Goal: Task Accomplishment & Management: Manage account settings

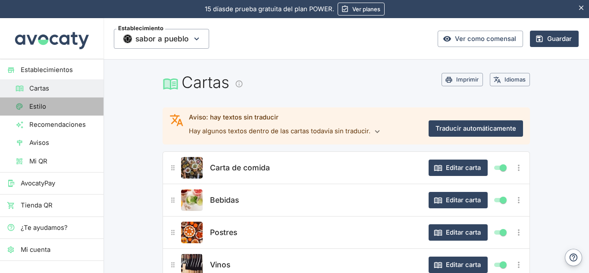
click at [54, 112] on link "Estilo" at bounding box center [51, 106] width 103 height 18
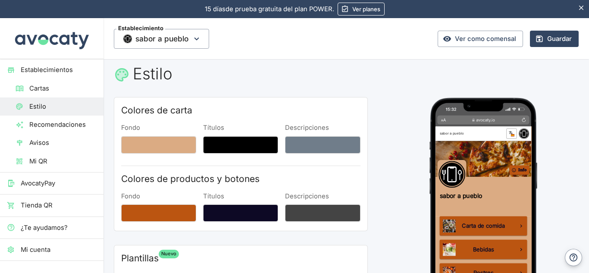
scroll to position [8, 0]
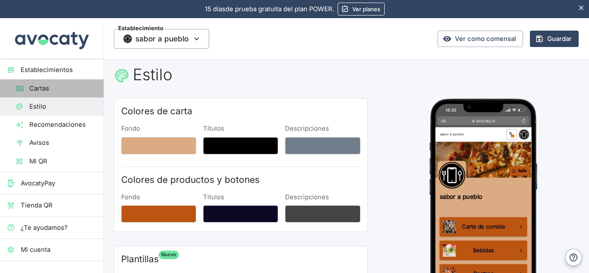
click at [61, 85] on span "Cartas" at bounding box center [62, 88] width 67 height 9
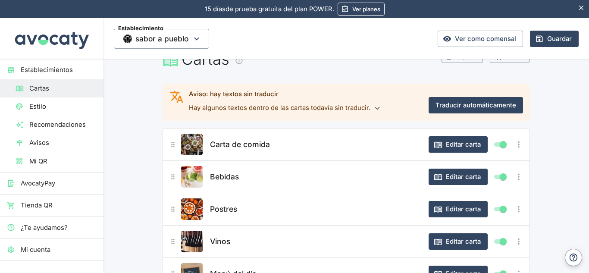
scroll to position [30, 0]
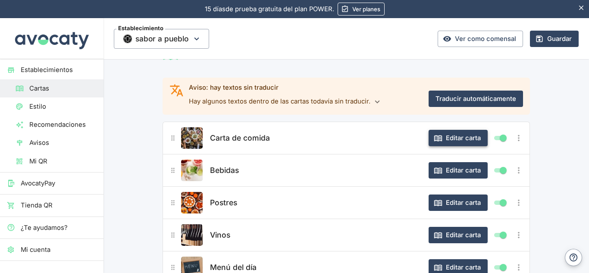
click at [448, 138] on button "Editar carta" at bounding box center [457, 138] width 59 height 16
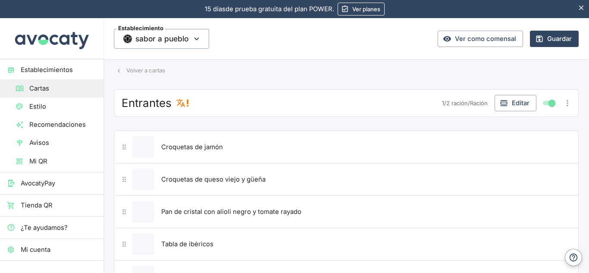
scroll to position [0, 0]
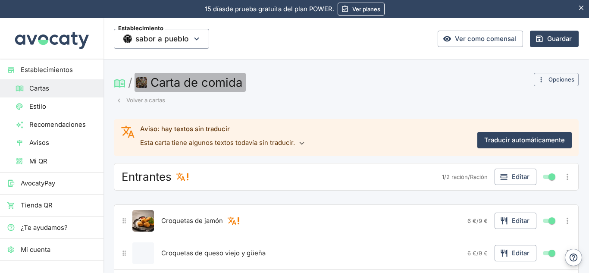
click at [145, 79] on img "button" at bounding box center [141, 82] width 11 height 11
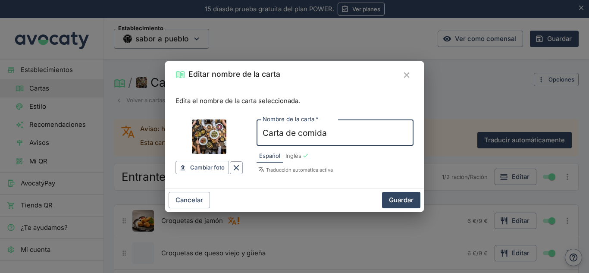
click at [211, 140] on input "Imagen de carta" at bounding box center [209, 136] width 34 height 34
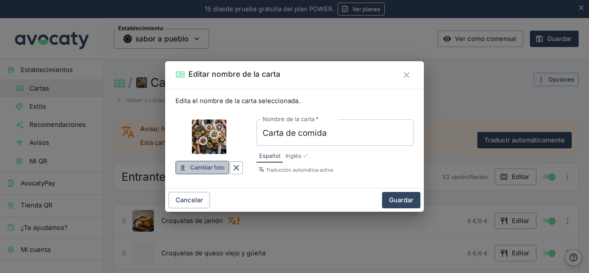
click at [205, 164] on span "Cambiar foto" at bounding box center [207, 167] width 34 height 10
drag, startPoint x: 209, startPoint y: 132, endPoint x: 192, endPoint y: 165, distance: 37.2
click at [192, 165] on span "Cambiar foto" at bounding box center [207, 167] width 34 height 10
click at [210, 164] on span "Cambiar foto" at bounding box center [207, 167] width 34 height 10
type input "C:\fakepath\comida-espanola.jpg"
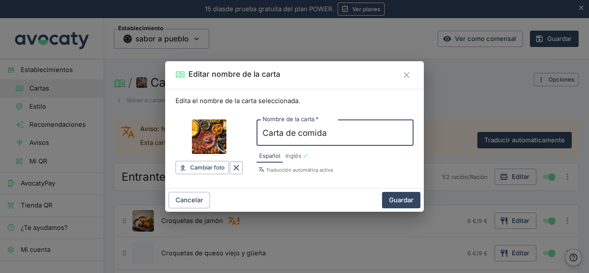
drag, startPoint x: 341, startPoint y: 135, endPoint x: 229, endPoint y: 146, distance: 113.0
click at [229, 146] on div "Cambiar foto Cambiar Nombre de la carta   * Carta de comida Nombre de la carta …" at bounding box center [294, 143] width 238 height 75
click at [270, 134] on input "entrantes" at bounding box center [334, 132] width 157 height 26
click at [268, 134] on input "entrantes" at bounding box center [334, 132] width 157 height 26
type input "Entrantes"
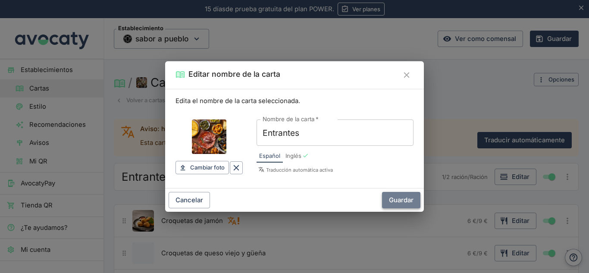
click at [399, 197] on button "Guardar" at bounding box center [401, 200] width 38 height 16
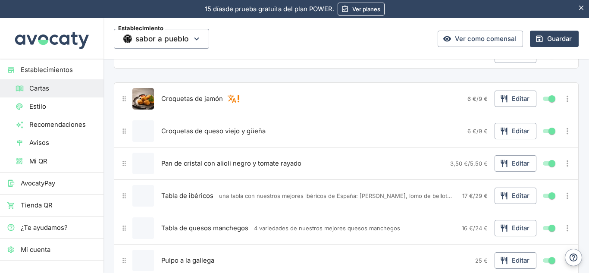
scroll to position [137, 0]
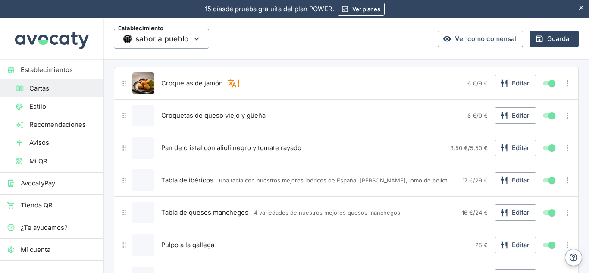
click at [138, 149] on button "Editar producto" at bounding box center [143, 148] width 22 height 22
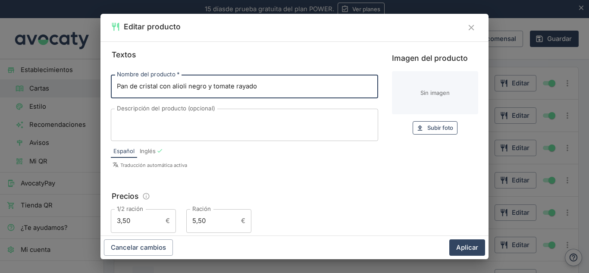
click at [437, 126] on span "Subir foto" at bounding box center [440, 128] width 26 height 10
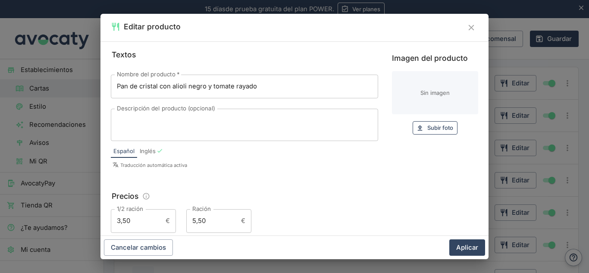
type input "C:\fakepath\servicio-de-pan-de-cristal.jpg"
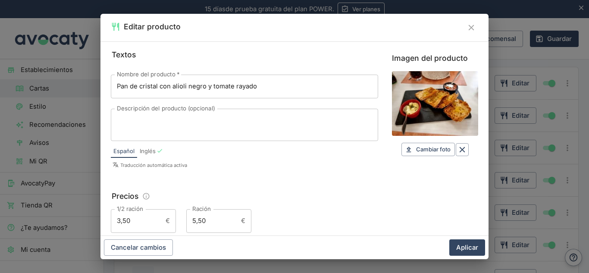
click at [451, 98] on input "Imagen del producto" at bounding box center [435, 103] width 86 height 65
click at [475, 245] on button "Aplicar" at bounding box center [467, 247] width 36 height 16
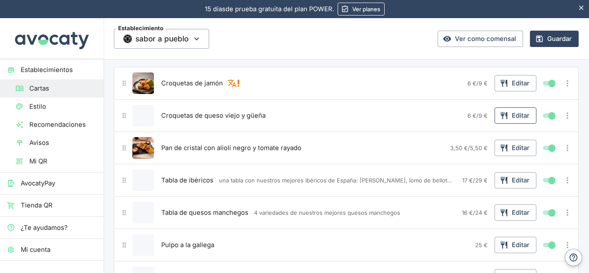
click at [524, 112] on button "Editar" at bounding box center [515, 115] width 42 height 16
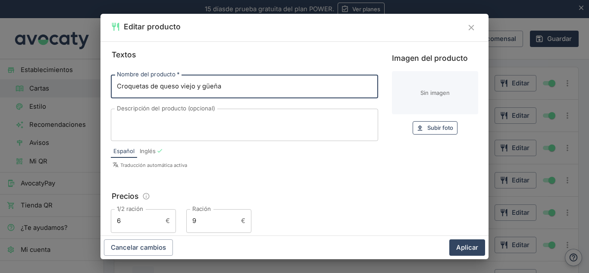
click at [427, 128] on span "Subir foto" at bounding box center [440, 128] width 26 height 10
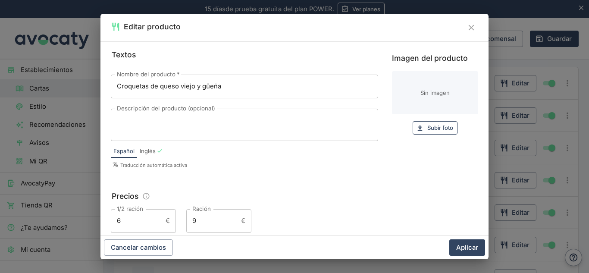
type input "C:\fakepath\croqueta.png"
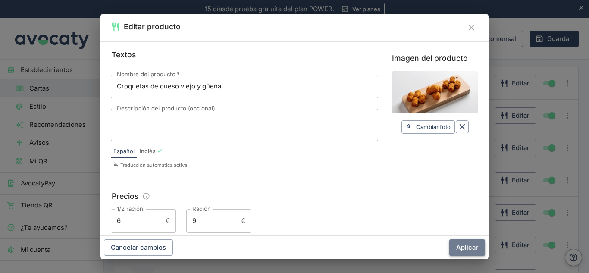
click at [460, 247] on button "Aplicar" at bounding box center [467, 247] width 36 height 16
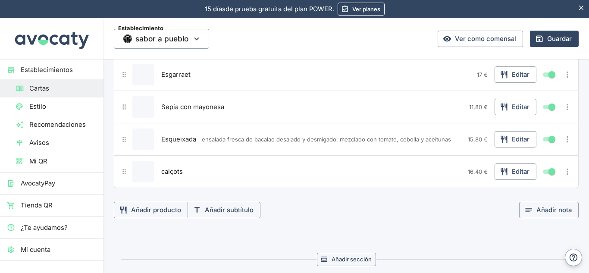
scroll to position [420, 0]
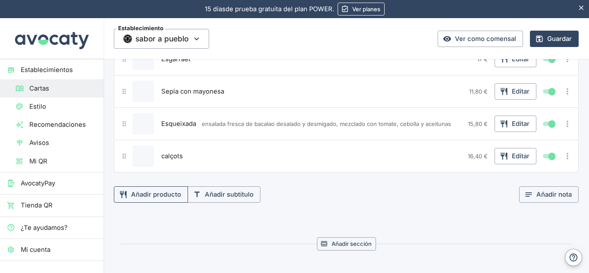
click at [160, 200] on button "Añadir producto" at bounding box center [151, 194] width 74 height 16
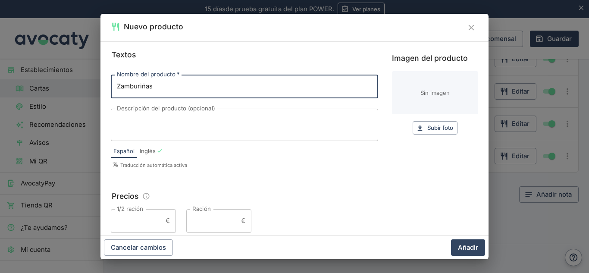
type input "Zamburiñas"
click at [159, 122] on textarea "Descripción del producto (opcional)" at bounding box center [244, 125] width 255 height 18
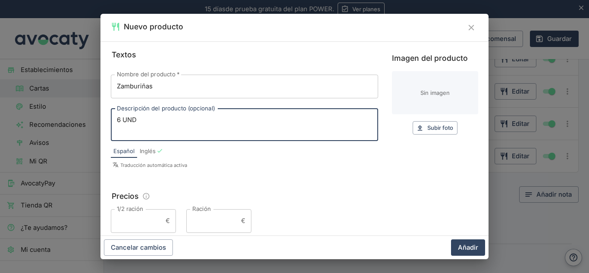
click at [211, 225] on input "Ración" at bounding box center [211, 220] width 51 height 23
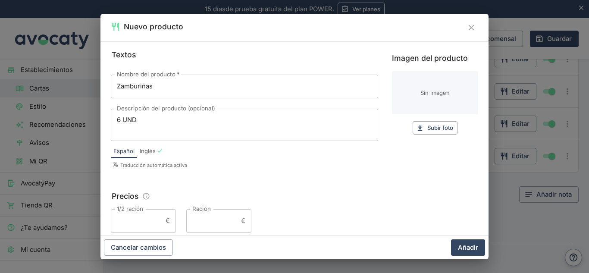
click at [116, 119] on div "6 UND x Descripción del producto (opcional)" at bounding box center [244, 125] width 267 height 32
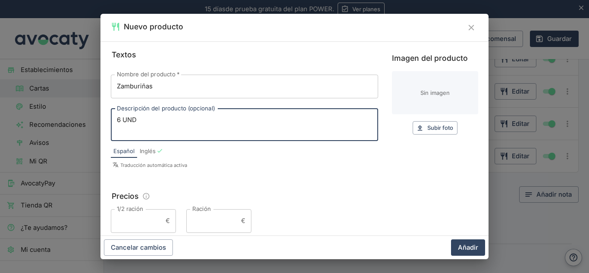
click at [116, 119] on div "6 UND x Descripción del producto (opcional)" at bounding box center [244, 125] width 267 height 32
type textarea "6 UND / 3 UND"
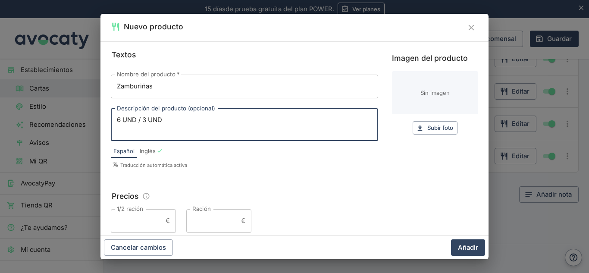
click at [137, 220] on input "1/2 ración" at bounding box center [136, 220] width 51 height 23
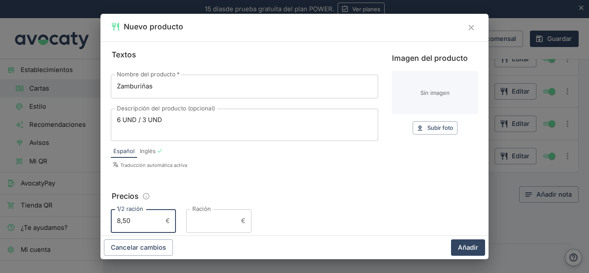
type input "8,50"
click at [186, 225] on input "Ración" at bounding box center [211, 220] width 51 height 23
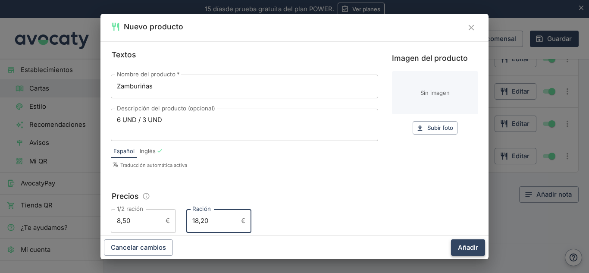
type input "18,20"
click at [458, 245] on button "Añadir" at bounding box center [468, 247] width 34 height 16
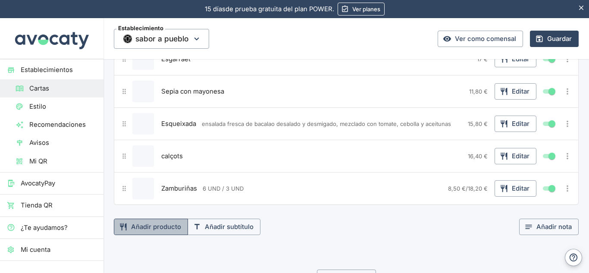
click at [169, 224] on button "Añadir producto" at bounding box center [151, 227] width 74 height 16
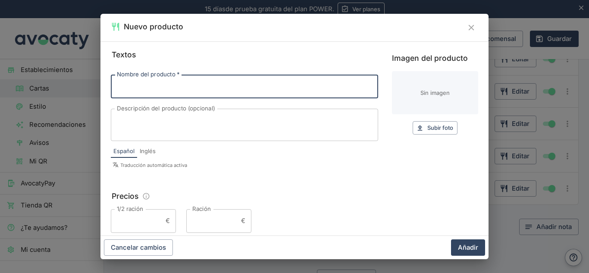
click at [475, 32] on icon "Cerrar" at bounding box center [470, 27] width 9 height 9
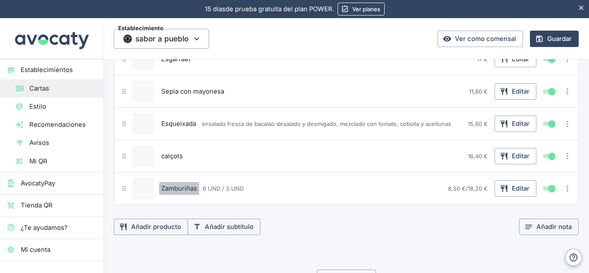
click at [167, 184] on span "Zamburiñas" at bounding box center [179, 188] width 36 height 9
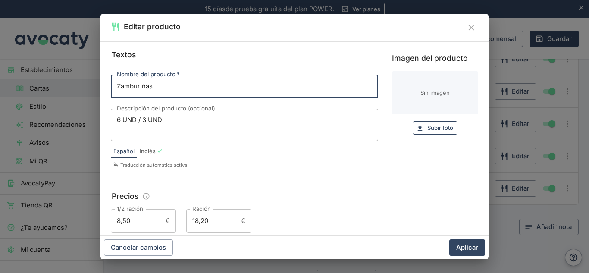
click at [427, 129] on span "Subir foto" at bounding box center [440, 128] width 26 height 10
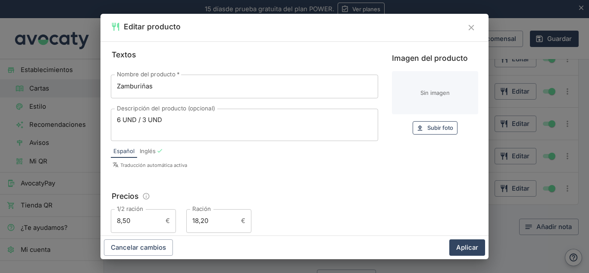
type input "C:\fakepath\zamburinas.jpg"
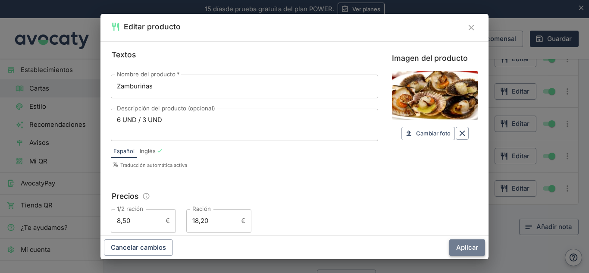
click at [459, 244] on button "Aplicar" at bounding box center [467, 247] width 36 height 16
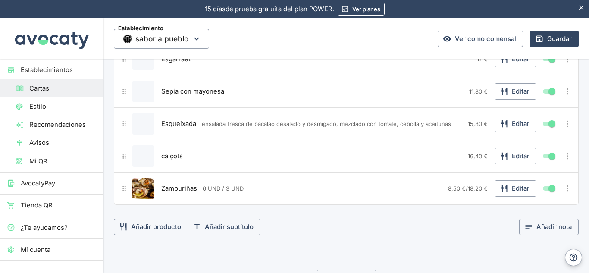
click at [365, 161] on div "calçots" at bounding box center [311, 156] width 305 height 22
click at [505, 153] on button "Editar" at bounding box center [515, 156] width 42 height 16
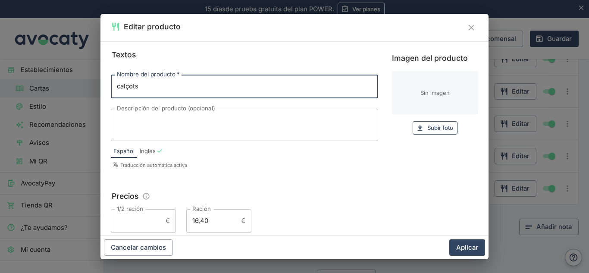
click at [427, 125] on span "Subir foto" at bounding box center [440, 128] width 26 height 10
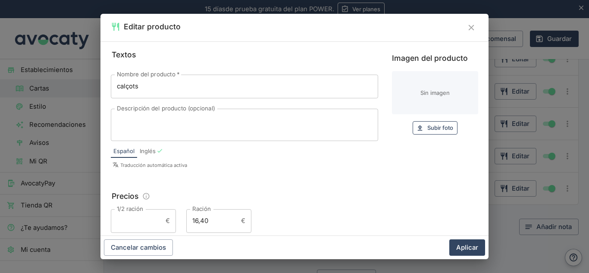
click at [414, 123] on button "Subir foto Subir" at bounding box center [434, 127] width 45 height 13
type input "C:\fakepath\calcots.avif"
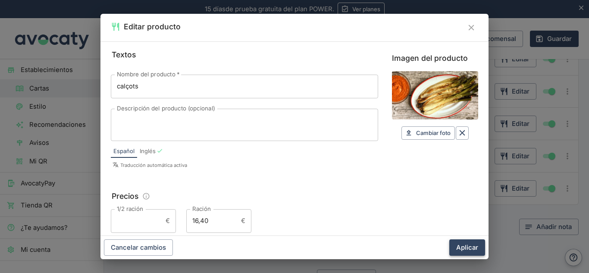
click at [462, 247] on button "Aplicar" at bounding box center [467, 247] width 36 height 16
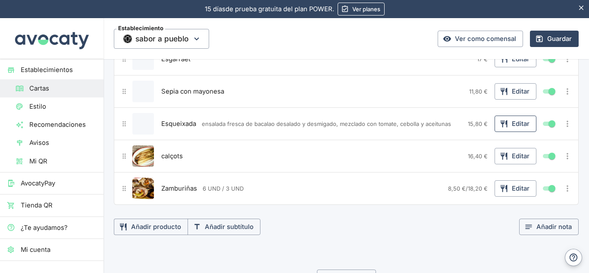
click at [503, 128] on button "Editar" at bounding box center [515, 124] width 42 height 16
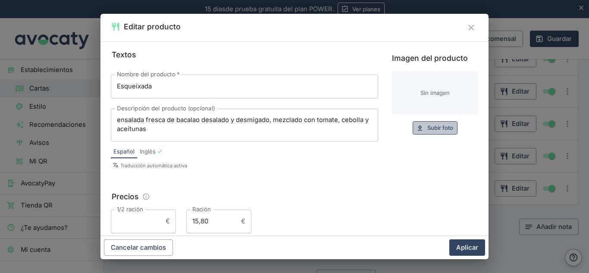
click at [416, 125] on icon "button" at bounding box center [420, 128] width 8 height 8
type input "C:\fakepath\esqueixada-de-bacalao-lista-para-[PERSON_NAME].jpg"
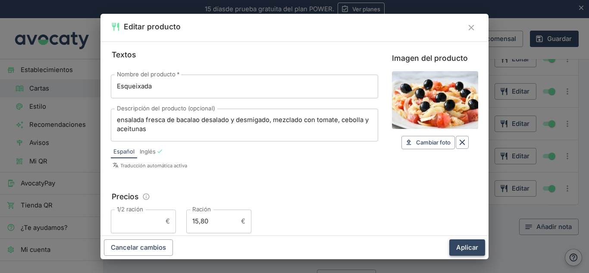
click at [478, 245] on button "Aplicar" at bounding box center [467, 247] width 36 height 16
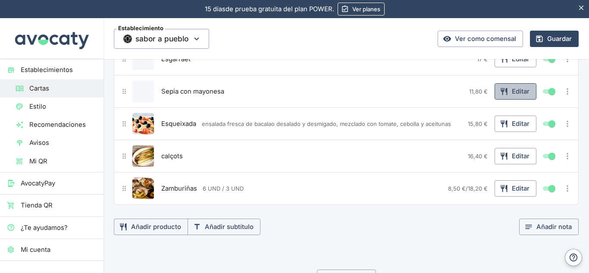
click at [519, 91] on button "Editar" at bounding box center [515, 91] width 42 height 16
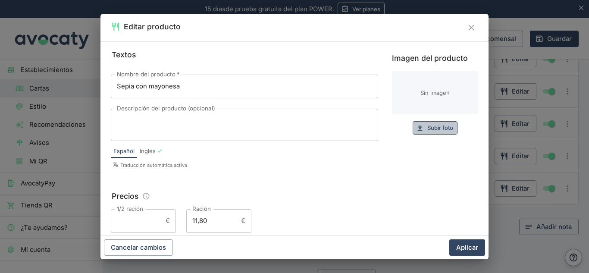
click at [438, 128] on span "Subir foto" at bounding box center [440, 128] width 26 height 10
type input "C:\fakepath\sepia mayo.jpeg"
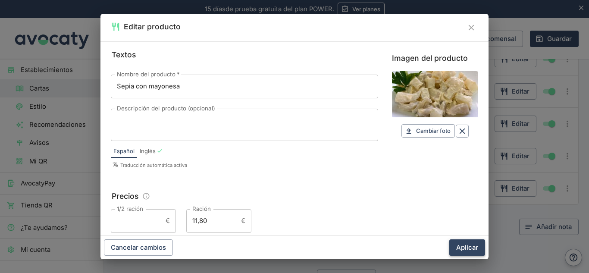
click at [470, 246] on button "Aplicar" at bounding box center [467, 247] width 36 height 16
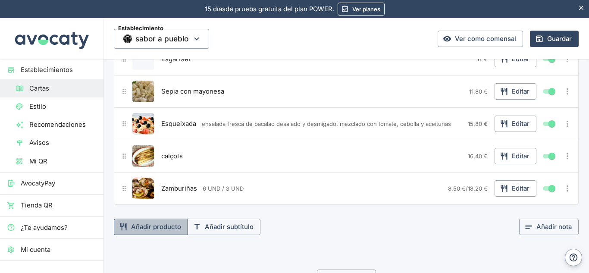
click at [149, 222] on button "Añadir producto" at bounding box center [151, 227] width 74 height 16
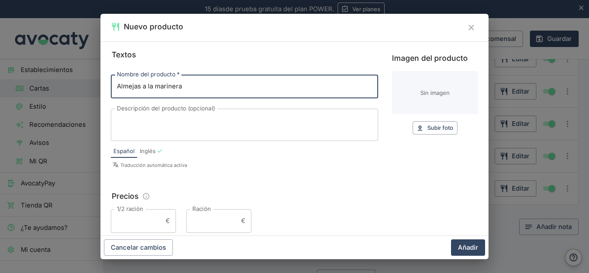
type input "Almejas a la marinera"
click at [427, 126] on span "Subir foto" at bounding box center [440, 128] width 26 height 10
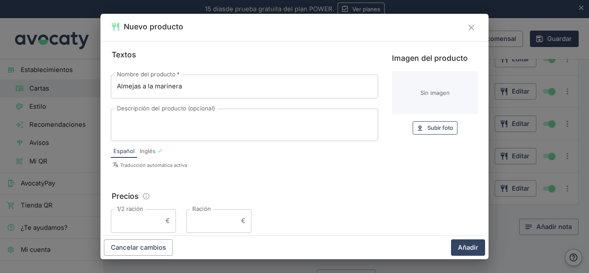
type input "C:\fakepath\ALMEJAS-A-LA-MARINERA.jpg"
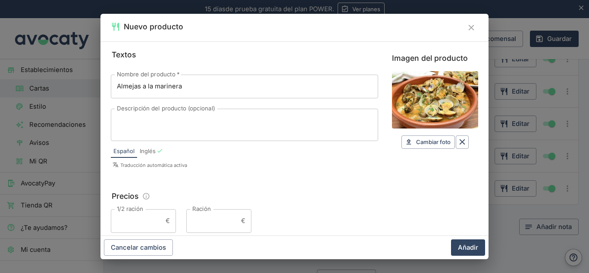
click at [213, 223] on input "Ración" at bounding box center [211, 220] width 51 height 23
type input "23,70"
click at [470, 251] on button "Añadir" at bounding box center [468, 247] width 34 height 16
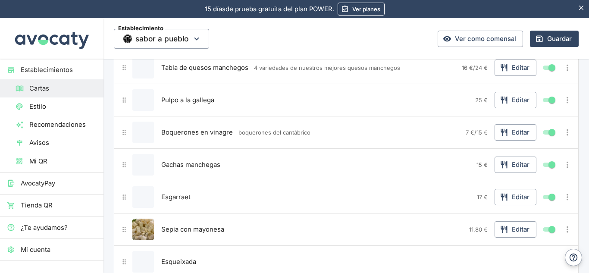
scroll to position [241, 0]
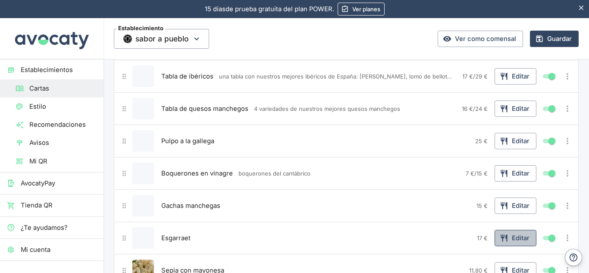
click at [525, 239] on button "Editar" at bounding box center [515, 238] width 42 height 16
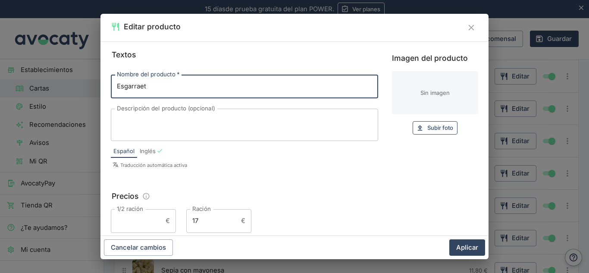
click at [428, 125] on span "Subir foto" at bounding box center [440, 128] width 26 height 10
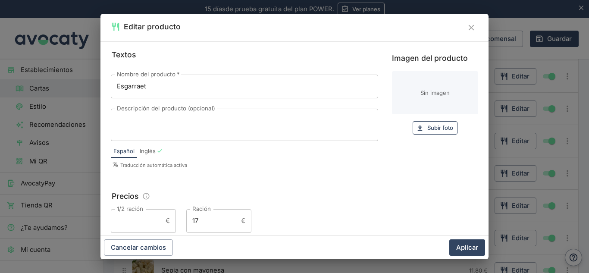
type input "C:\fakepath\esgarraet.avif"
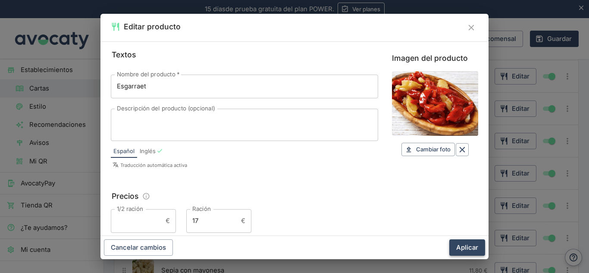
click at [463, 242] on button "Aplicar" at bounding box center [467, 247] width 36 height 16
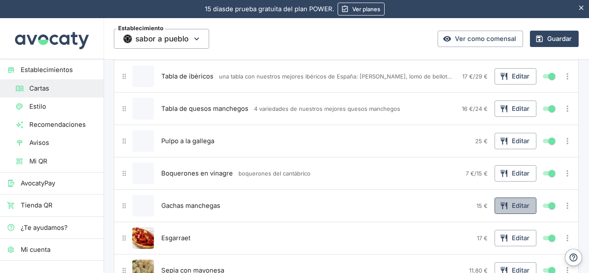
click at [504, 206] on button "Editar" at bounding box center [515, 205] width 42 height 16
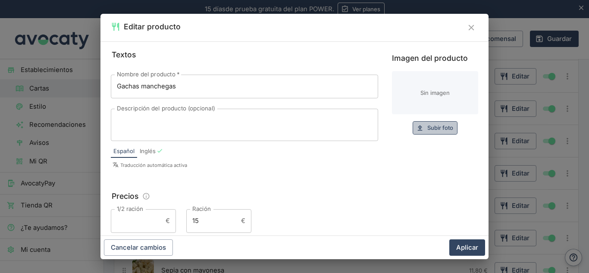
click at [427, 123] on span "Subir foto" at bounding box center [440, 128] width 26 height 10
type input "C:\fakepath\gachas-manchegas_2f4251a9_1200x1200.jpg"
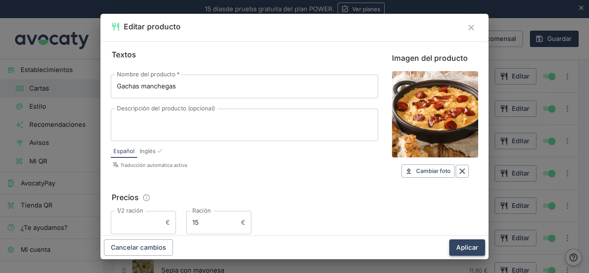
click at [471, 242] on button "Aplicar" at bounding box center [467, 247] width 36 height 16
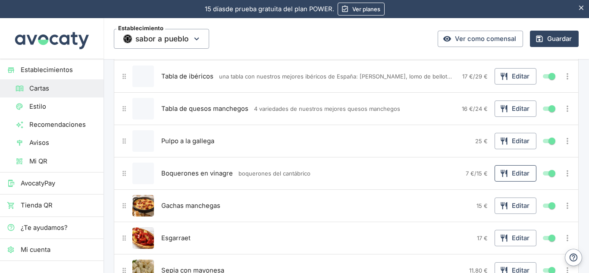
click at [506, 173] on button "Editar" at bounding box center [515, 173] width 42 height 16
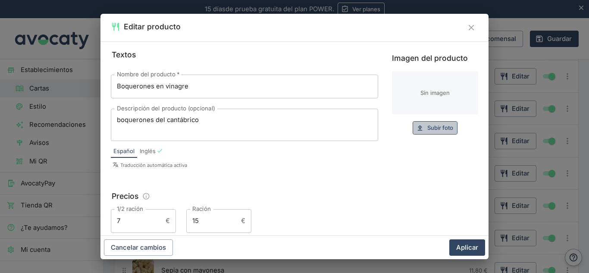
click at [427, 130] on span "Subir foto" at bounding box center [440, 128] width 26 height 10
type input "C:\fakepath\boquerones-vinagre-2-scaled.jpg"
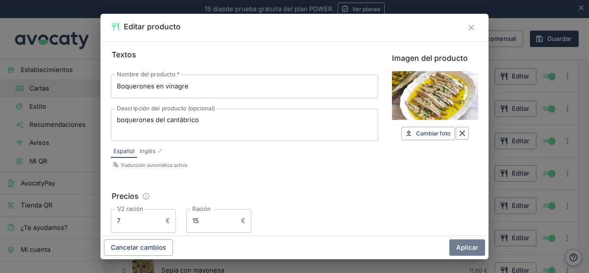
click at [474, 250] on button "Aplicar" at bounding box center [467, 247] width 36 height 16
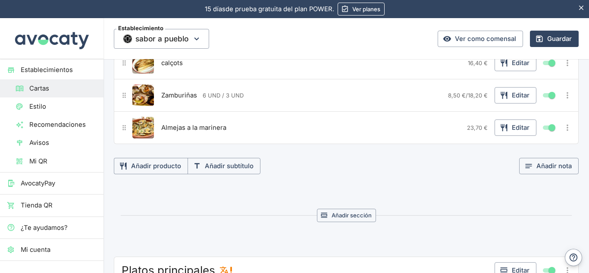
scroll to position [457, 0]
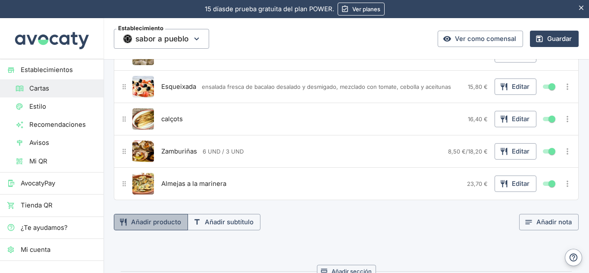
click at [141, 217] on button "Añadir producto" at bounding box center [151, 222] width 74 height 16
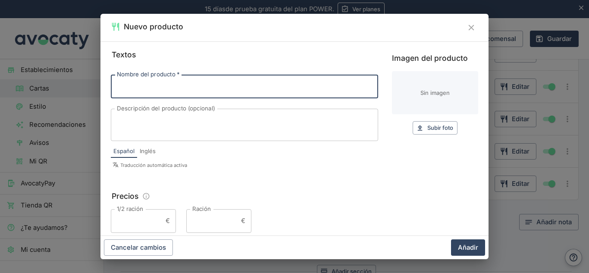
paste input "Gamba roja de Denia"
type input "Gamba roja de Denia"
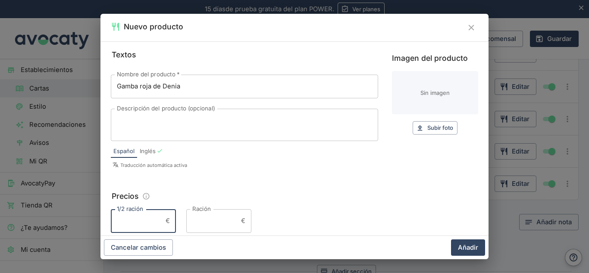
click at [136, 224] on input "1/2 ración" at bounding box center [136, 220] width 51 height 23
type input "20"
click at [205, 223] on input "Ración" at bounding box center [211, 220] width 51 height 23
type input "45"
click at [119, 222] on input "20" at bounding box center [136, 220] width 51 height 23
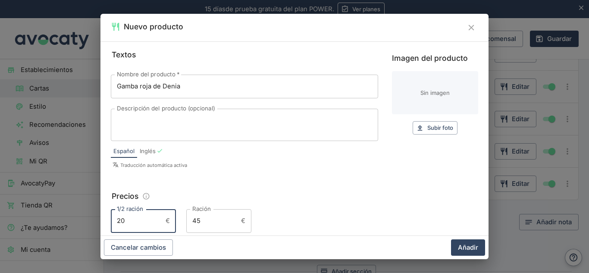
click at [122, 221] on input "20" at bounding box center [136, 220] width 51 height 23
type input "22"
click at [137, 123] on textarea "Descripción del producto (opcional)" at bounding box center [244, 125] width 255 height 18
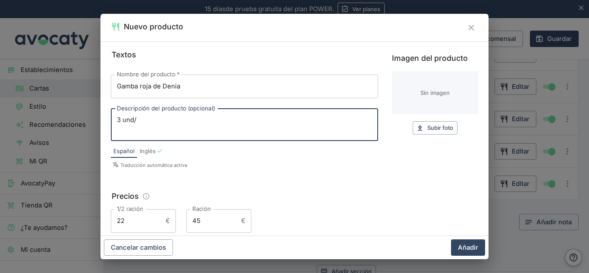
click at [132, 123] on textarea "3 und/" at bounding box center [244, 125] width 255 height 18
click at [134, 123] on textarea "3 und/" at bounding box center [244, 125] width 255 height 18
click at [148, 120] on textarea "3 und /" at bounding box center [244, 125] width 255 height 18
type textarea "3 und / 6 und"
click at [427, 133] on span "Subir foto" at bounding box center [440, 128] width 26 height 10
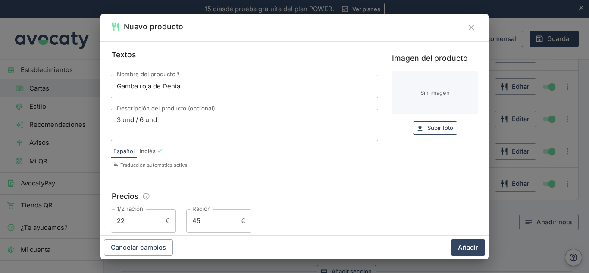
type input "C:\fakepath\gamba roja.jpeg"
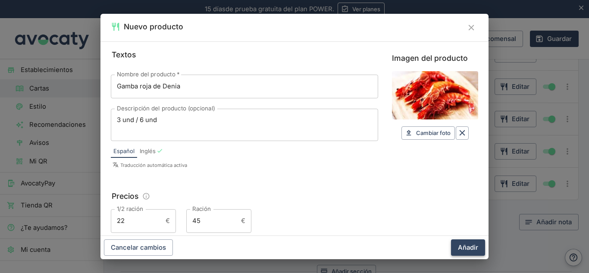
click at [468, 255] on button "Añadir" at bounding box center [468, 247] width 34 height 16
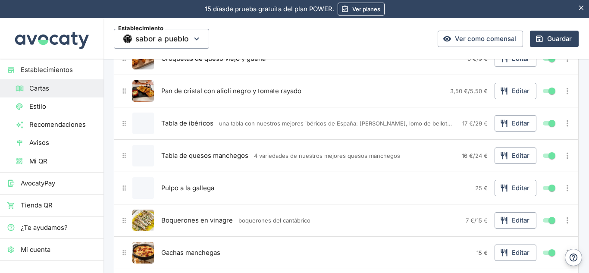
scroll to position [193, 0]
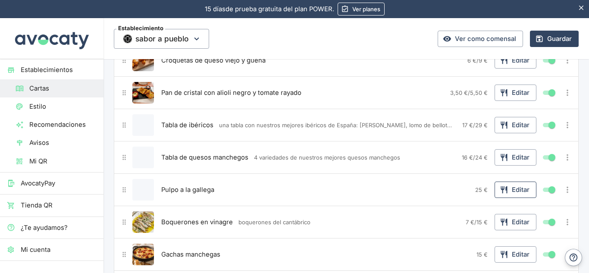
click at [504, 193] on button "Editar" at bounding box center [515, 189] width 42 height 16
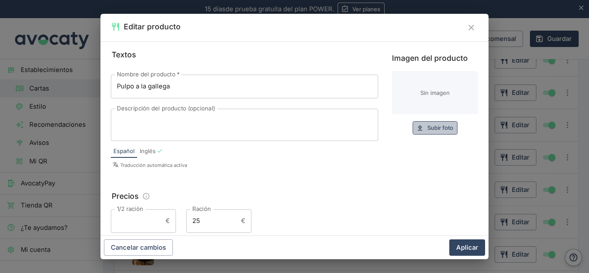
click at [427, 129] on span "Subir foto" at bounding box center [440, 128] width 26 height 10
type input "C:\fakepath\pulpo_gallega.webp"
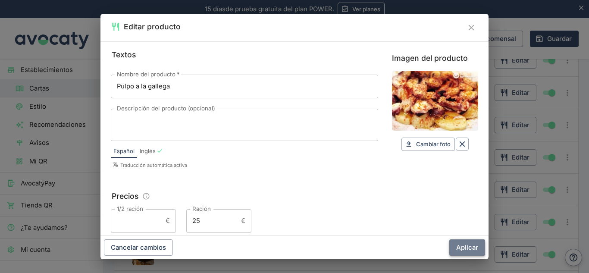
click at [457, 244] on button "Aplicar" at bounding box center [467, 247] width 36 height 16
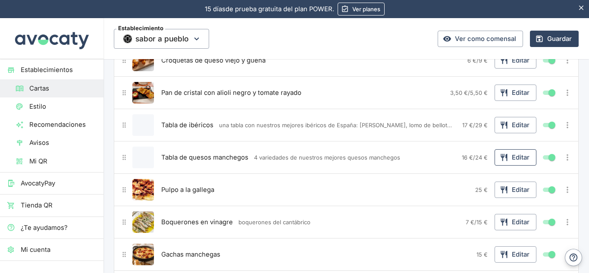
click at [505, 164] on button "Editar" at bounding box center [515, 157] width 42 height 16
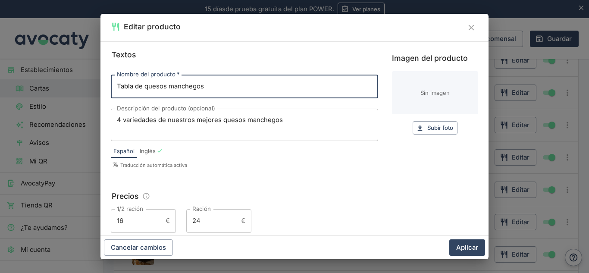
click at [427, 121] on div "Imagen del producto Sin imagen Subir foto Subir" at bounding box center [435, 93] width 86 height 82
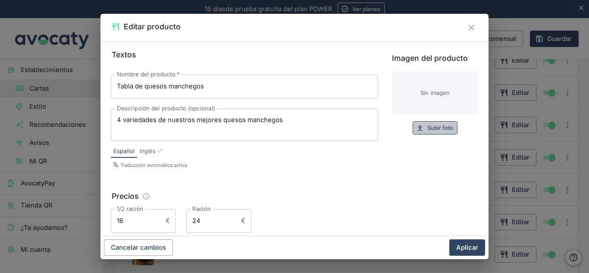
click at [427, 131] on span "Subir foto" at bounding box center [440, 128] width 26 height 10
type input "C:\fakepath\tabla quesos.jpeg"
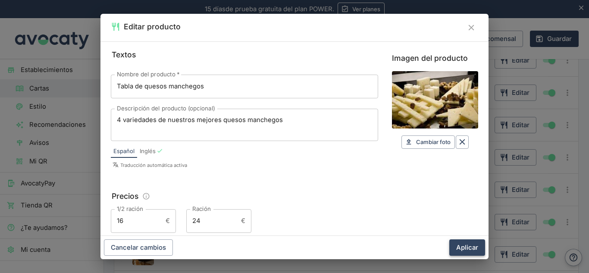
click at [480, 244] on button "Aplicar" at bounding box center [467, 247] width 36 height 16
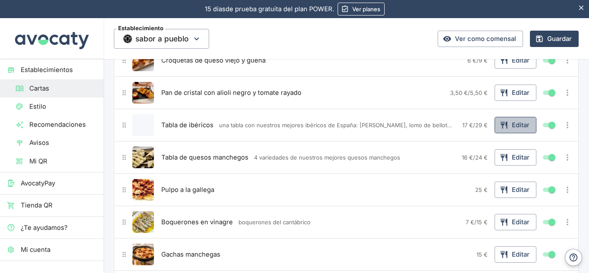
click at [499, 129] on icon "button" at bounding box center [503, 125] width 9 height 9
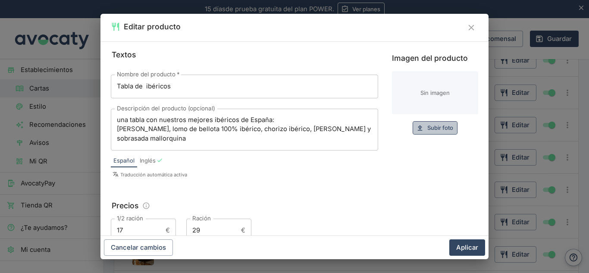
click at [439, 122] on button "Subir foto Subir" at bounding box center [434, 127] width 45 height 13
type input "C:\fakepath\tabla ibericos.avif"
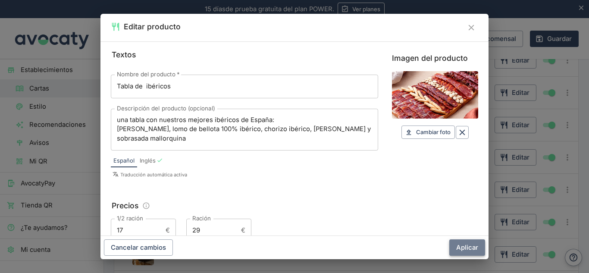
click at [456, 250] on button "Aplicar" at bounding box center [467, 247] width 36 height 16
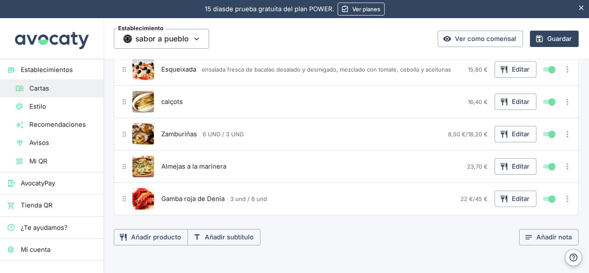
scroll to position [482, 0]
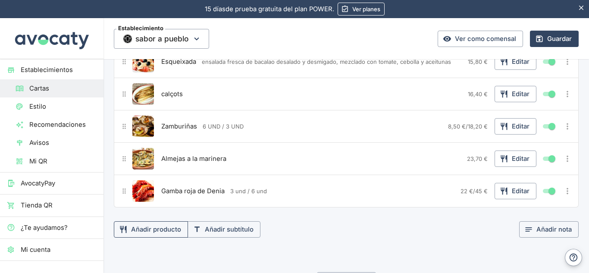
click at [128, 234] on button "Añadir producto" at bounding box center [151, 229] width 74 height 16
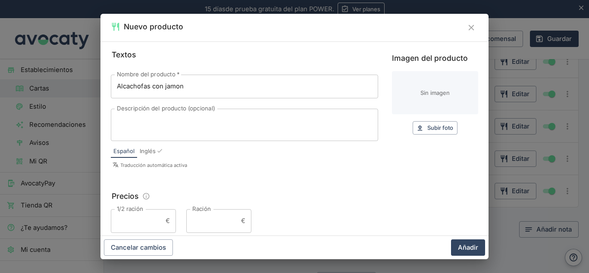
type input "Alcachofas con jamon"
click at [427, 131] on span "Subir foto" at bounding box center [440, 128] width 26 height 10
type input "C:\fakepath\Alcachofas.jpg"
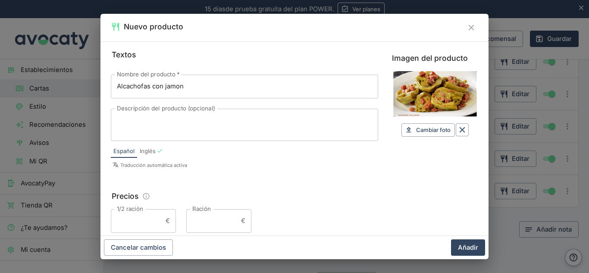
click at [216, 225] on input "Ración" at bounding box center [211, 220] width 51 height 23
type input "16,90"
click at [474, 246] on button "Añadir" at bounding box center [468, 247] width 34 height 16
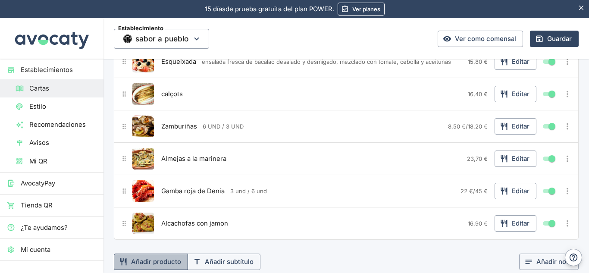
click at [153, 265] on button "Añadir producto" at bounding box center [151, 261] width 74 height 16
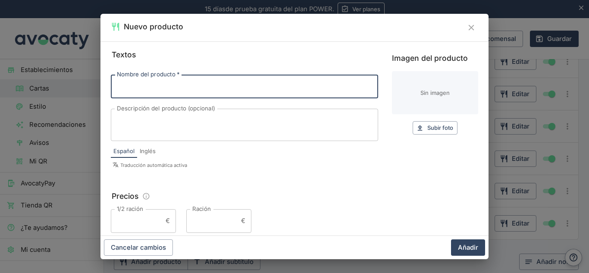
paste input "Ensaladilla rusa"
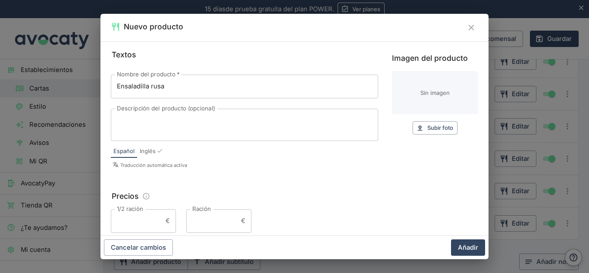
type input "Ensaladilla rusa"
click at [417, 131] on button "Subir foto Subir" at bounding box center [434, 127] width 45 height 13
type input "C:\fakepath\ensa rusa.avif"
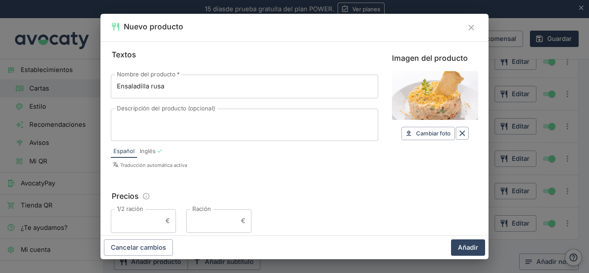
click at [212, 215] on input "Ración" at bounding box center [211, 220] width 51 height 23
type input "11,40"
click at [469, 244] on button "Añadir" at bounding box center [468, 247] width 34 height 16
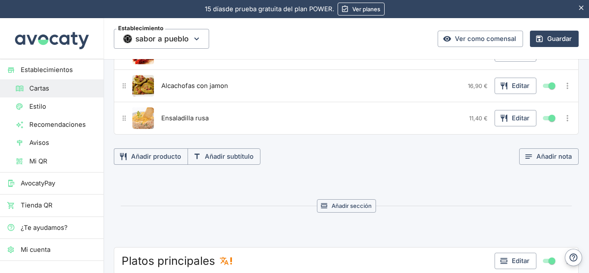
scroll to position [631, 0]
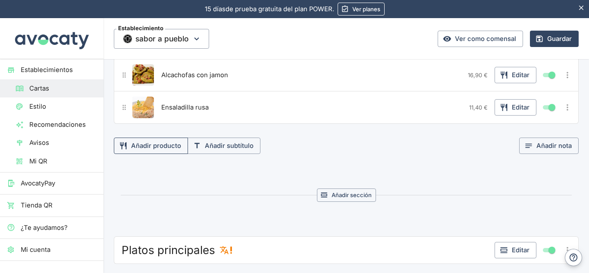
click at [176, 149] on button "Añadir producto" at bounding box center [151, 145] width 74 height 16
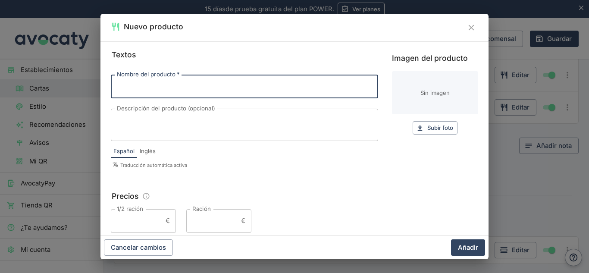
paste input "Caracoles a la madrileña"
type input "Caracoles a la madrileña"
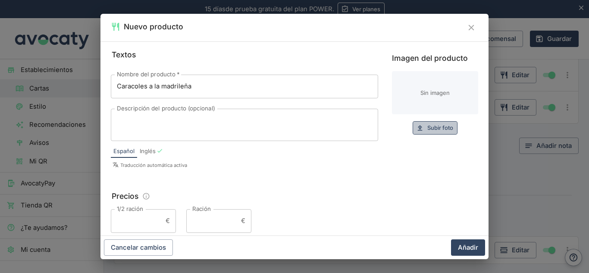
click at [427, 129] on span "Subir foto" at bounding box center [440, 128] width 26 height 10
type input "C:\fakepath\caracoles.jpeg"
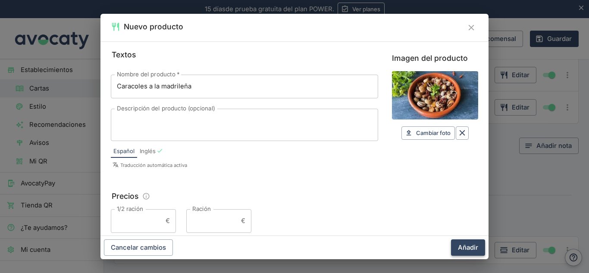
click at [460, 245] on button "Añadir" at bounding box center [468, 247] width 34 height 16
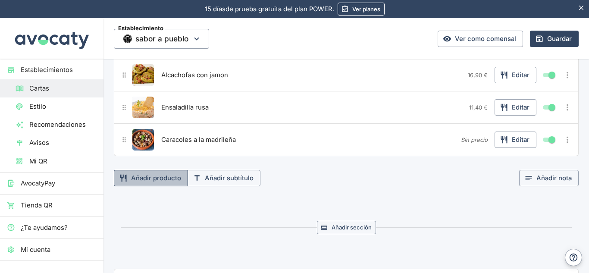
click at [139, 173] on button "Añadir producto" at bounding box center [151, 178] width 74 height 16
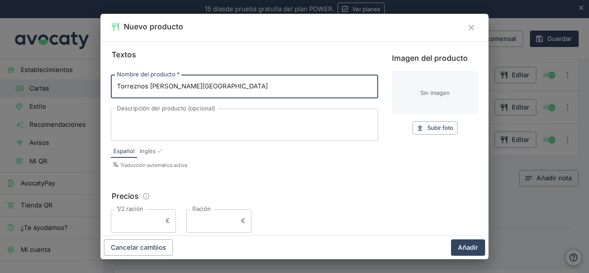
type input "Torreznos [PERSON_NAME][GEOGRAPHIC_DATA]"
click at [412, 134] on button "Subir foto Subir" at bounding box center [434, 127] width 45 height 13
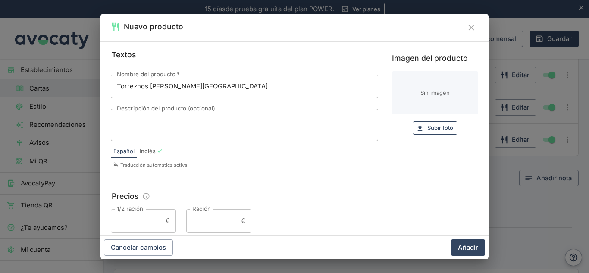
type input "C:\fakepath\torreznos05.jpeg"
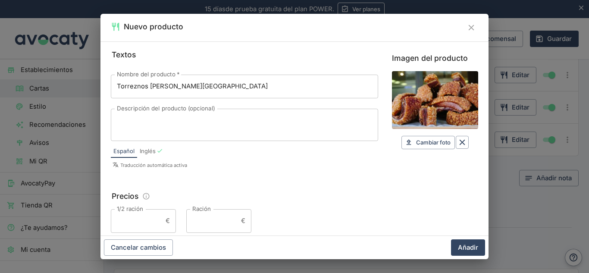
click at [186, 224] on input "Ración" at bounding box center [211, 220] width 51 height 23
type input "13,50"
click at [479, 254] on button "Añadir" at bounding box center [468, 247] width 34 height 16
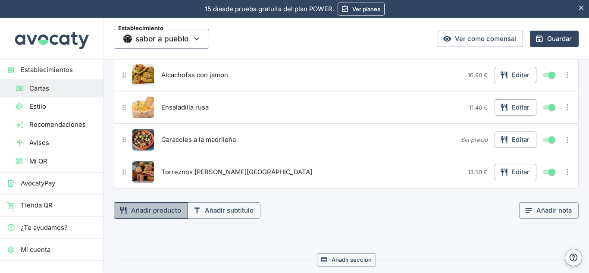
click at [161, 206] on button "Añadir producto" at bounding box center [151, 210] width 74 height 16
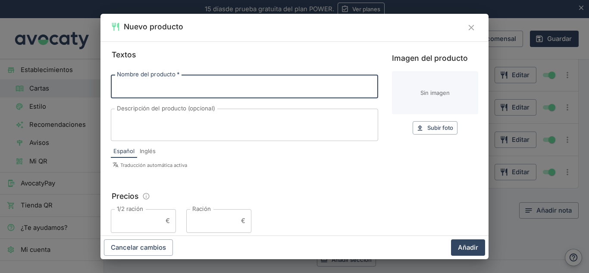
paste input "Ensalada mediterránea"
type input "Ensalada mediterránea"
click at [427, 123] on span "Subir foto" at bounding box center [440, 128] width 26 height 10
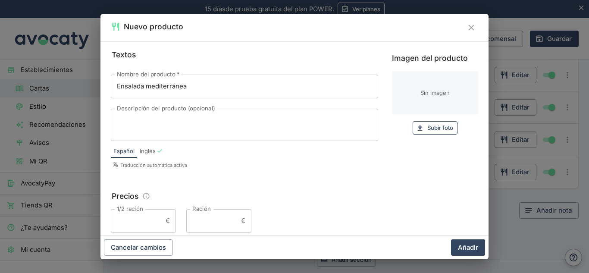
type input "C:\fakepath\Ensalada-Mediterranea-de-Hierbas-Provenzales.jpeg"
drag, startPoint x: 367, startPoint y: 151, endPoint x: 380, endPoint y: 151, distance: 12.9
click at [377, 151] on div "Textos Nombre del producto   * Ensalada mediterránea Nombre del producto   * De…" at bounding box center [294, 141] width 367 height 184
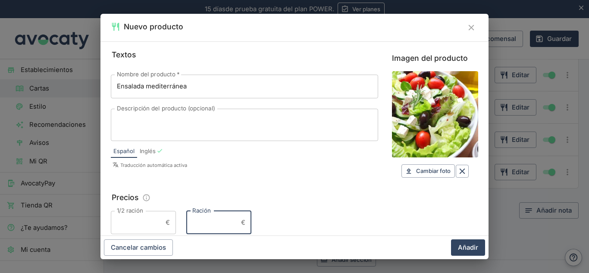
click at [202, 221] on input "Ración" at bounding box center [211, 222] width 51 height 23
type input "9"
click at [454, 246] on button "Añadir" at bounding box center [468, 247] width 34 height 16
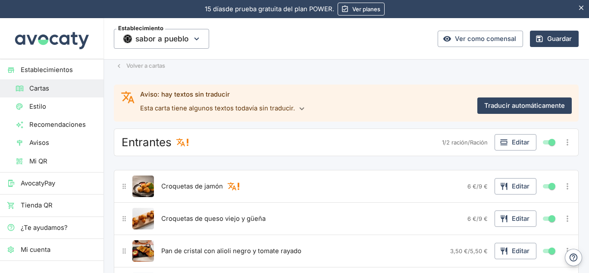
scroll to position [12, 0]
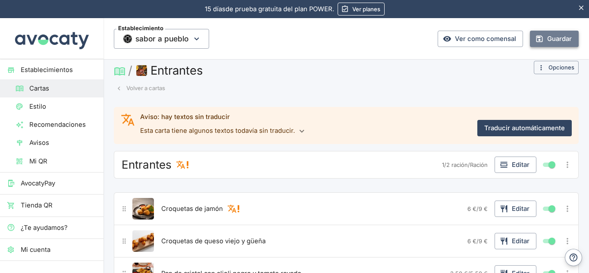
click at [550, 37] on button "Guardar" at bounding box center [554, 39] width 49 height 16
click at [122, 87] on icon "button" at bounding box center [119, 88] width 8 height 8
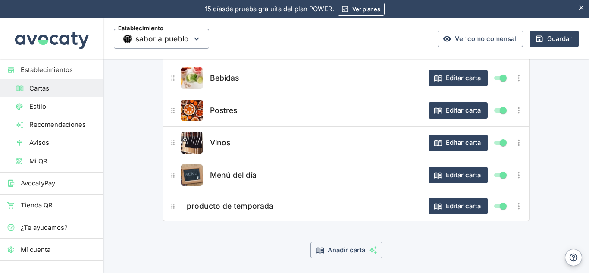
scroll to position [149, 0]
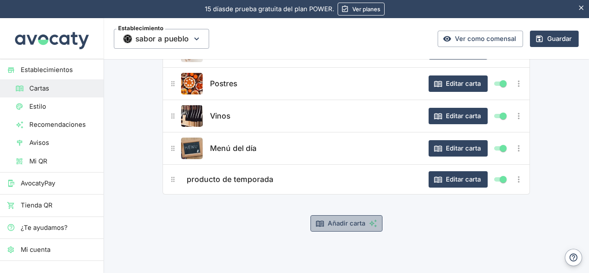
click at [345, 222] on button "Añadir carta" at bounding box center [346, 223] width 72 height 16
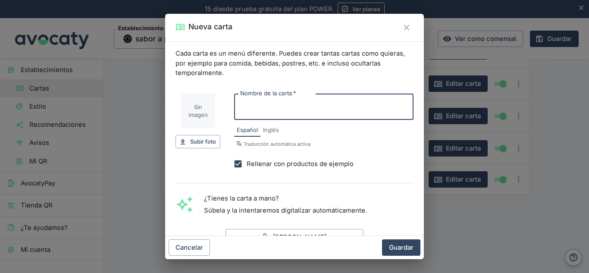
click at [345, 222] on div "Cada carta es un menú diferente. Puedes crear tantas cartas como quieras, por e…" at bounding box center [294, 138] width 259 height 194
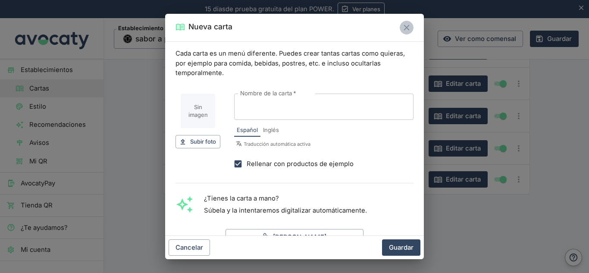
click at [406, 24] on icon "Cerrar" at bounding box center [406, 27] width 9 height 9
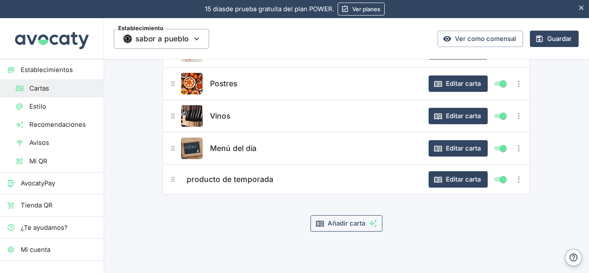
click at [334, 218] on button "Añadir carta" at bounding box center [346, 223] width 72 height 16
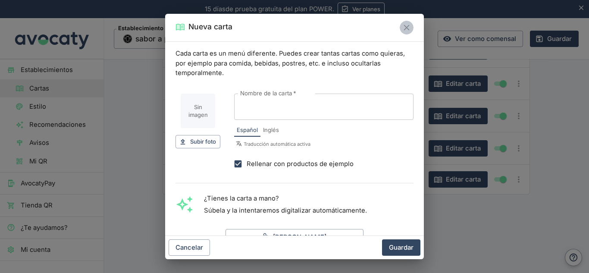
click at [411, 26] on button "Cerrar" at bounding box center [407, 28] width 14 height 14
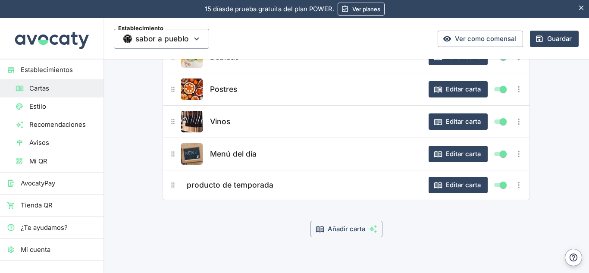
scroll to position [144, 0]
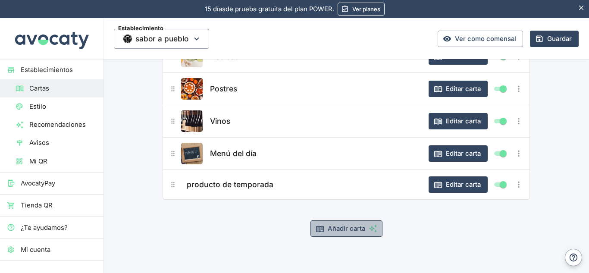
click at [337, 233] on button "Añadir carta" at bounding box center [346, 228] width 72 height 16
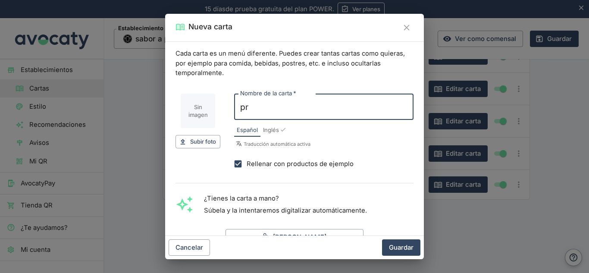
type input "p"
type input "Principales"
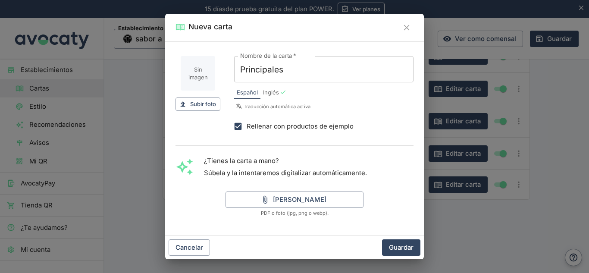
scroll to position [38, 0]
click at [404, 249] on button "Guardar" at bounding box center [401, 247] width 38 height 16
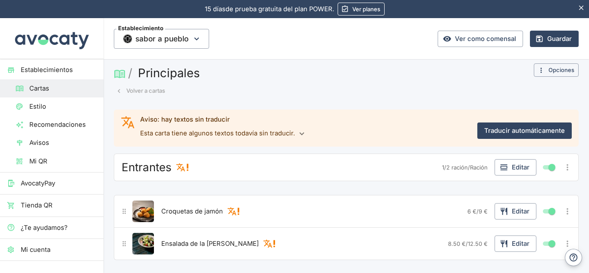
scroll to position [14, 0]
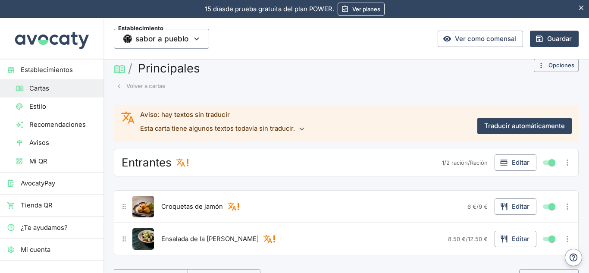
click at [140, 86] on button "Volver a cartas" at bounding box center [140, 85] width 53 height 13
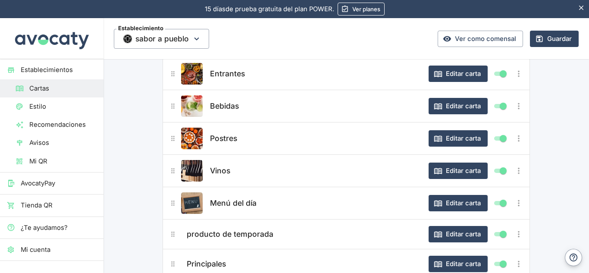
scroll to position [105, 0]
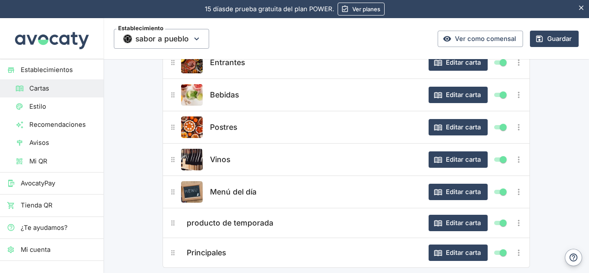
drag, startPoint x: 268, startPoint y: 251, endPoint x: 266, endPoint y: 148, distance: 103.0
click at [266, 148] on div "Entrantes Editar carta Bebidas Editar carta Postres Editar carta Vinos Editar c…" at bounding box center [345, 157] width 367 height 222
click at [518, 253] on icon "Más opciones" at bounding box center [519, 253] width 2 height 6
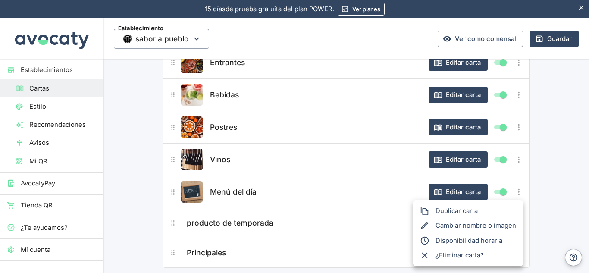
click at [557, 140] on div at bounding box center [294, 136] width 589 height 273
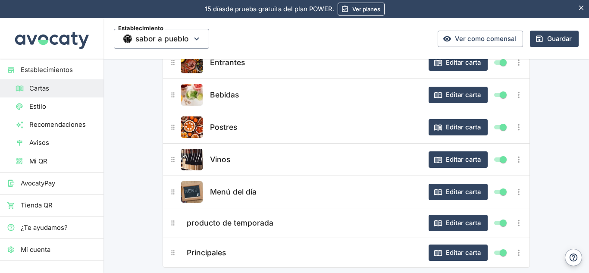
click at [194, 249] on span "Principales" at bounding box center [206, 253] width 39 height 12
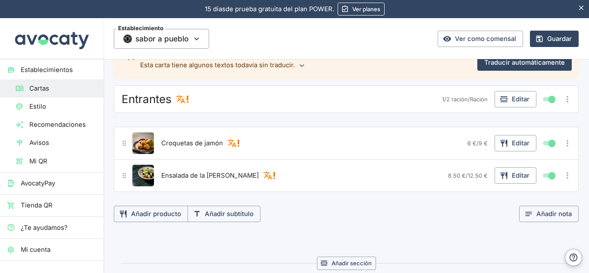
scroll to position [0, 0]
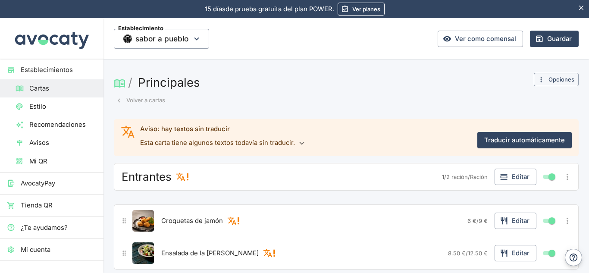
click at [131, 97] on button "Volver a cartas" at bounding box center [140, 100] width 53 height 13
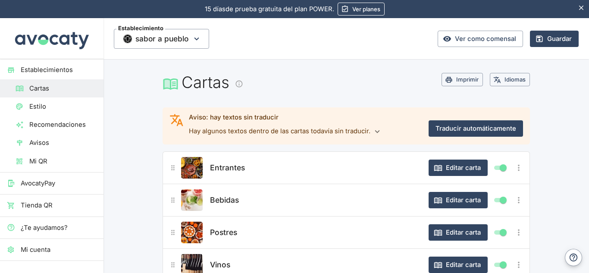
click at [329, 164] on div "Entrantes" at bounding box center [315, 168] width 214 height 22
click at [197, 165] on img "Editar producto" at bounding box center [192, 168] width 22 height 22
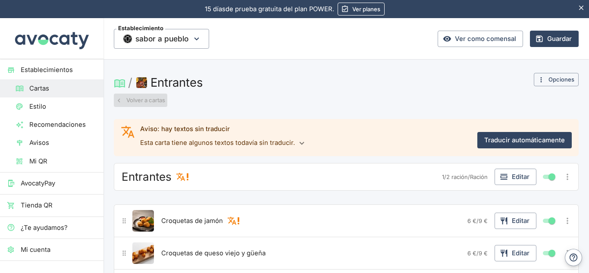
click at [120, 104] on button "Volver a cartas" at bounding box center [140, 100] width 53 height 13
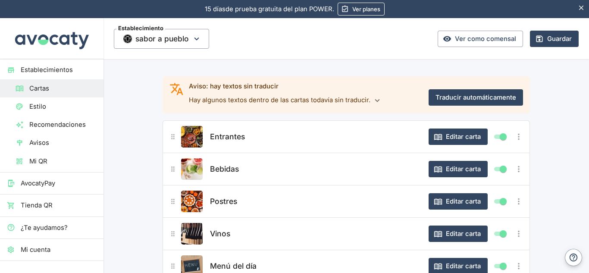
scroll to position [100, 0]
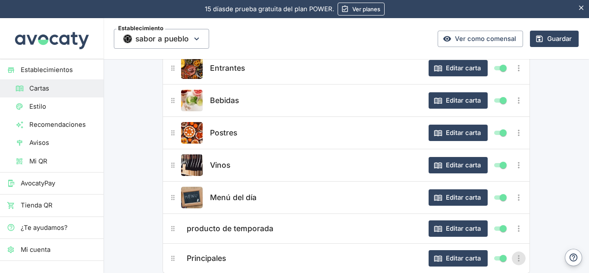
click at [515, 261] on icon "Más opciones" at bounding box center [518, 257] width 9 height 9
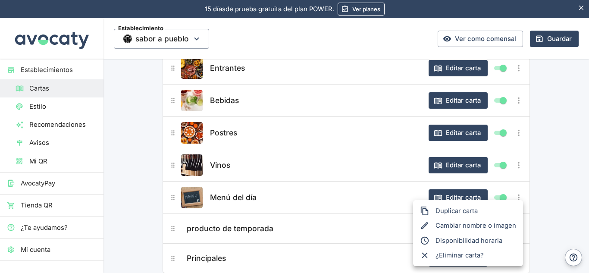
click at [493, 261] on li "¿Eliminar carta?" at bounding box center [468, 255] width 110 height 15
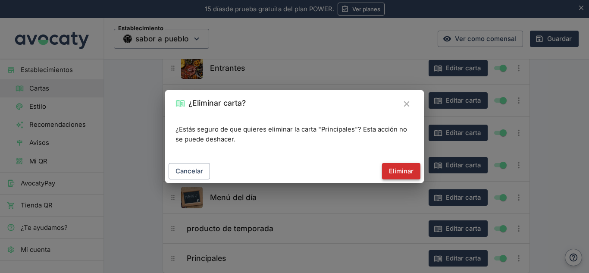
click at [387, 168] on button "Eliminar" at bounding box center [401, 171] width 38 height 16
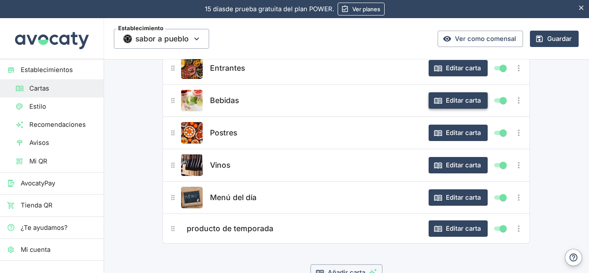
click at [465, 96] on button "Editar carta" at bounding box center [457, 100] width 59 height 16
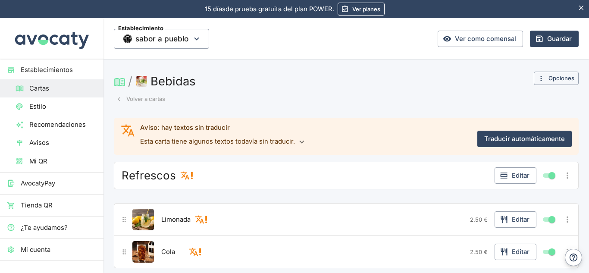
scroll to position [0, 0]
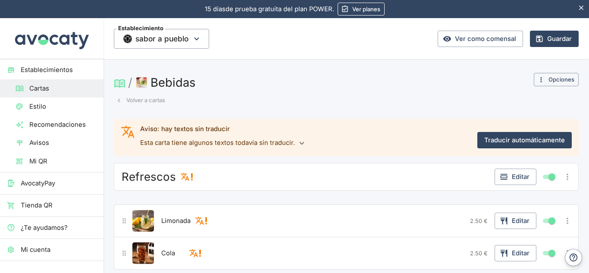
click at [198, 178] on div "Refrescos" at bounding box center [304, 177] width 371 height 16
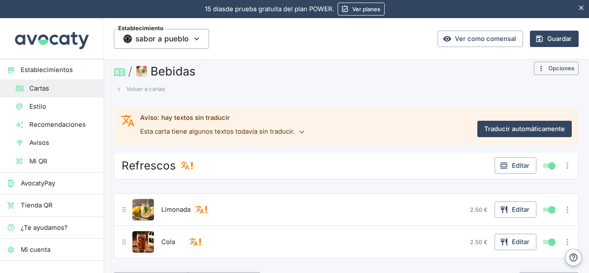
scroll to position [9, 0]
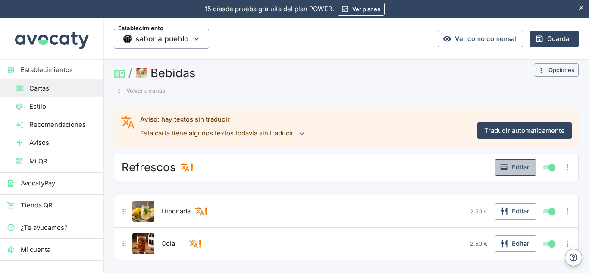
click at [521, 171] on button "Editar" at bounding box center [515, 167] width 42 height 16
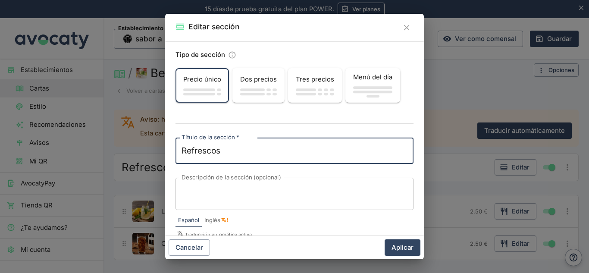
drag, startPoint x: 288, startPoint y: 151, endPoint x: 178, endPoint y: 130, distance: 112.3
click at [178, 130] on div "Tipo de sección Precio único Dos precios Tres precios Menú del día Título de la…" at bounding box center [294, 138] width 259 height 194
click at [182, 153] on textarea "Refrescos" at bounding box center [294, 151] width 226 height 12
drag, startPoint x: 226, startPoint y: 151, endPoint x: 174, endPoint y: 152, distance: 52.6
click at [174, 152] on div "Tipo de sección Precio único Dos precios Tres precios Menú del día Título de la…" at bounding box center [294, 138] width 259 height 194
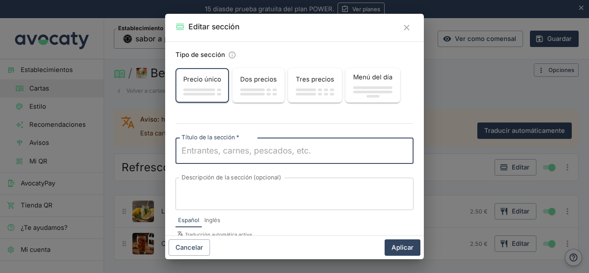
drag, startPoint x: 191, startPoint y: 153, endPoint x: 183, endPoint y: 148, distance: 10.1
click at [183, 148] on textarea "Título de la sección   *" at bounding box center [294, 151] width 226 height 12
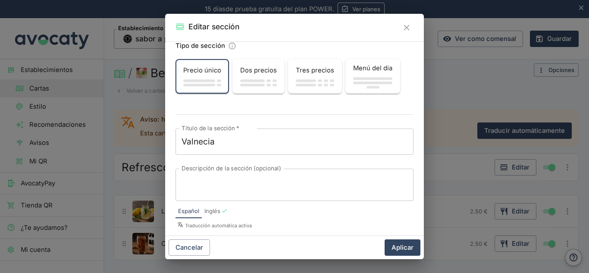
scroll to position [17, 0]
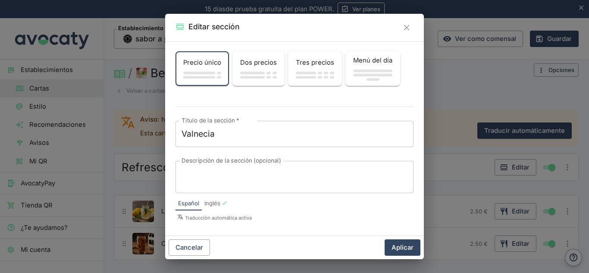
drag, startPoint x: 398, startPoint y: 243, endPoint x: 258, endPoint y: 134, distance: 177.7
click at [0, 0] on form "Editar sección Tipo de sección Precio único Dos precios Tres precios Menú del d…" at bounding box center [0, 0] width 0 height 0
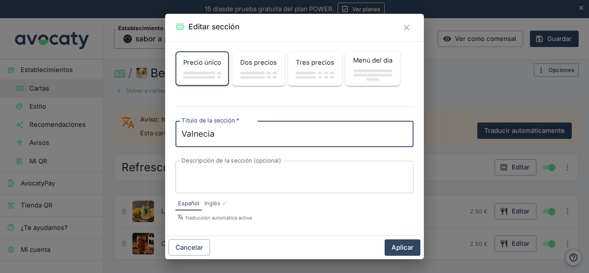
drag, startPoint x: 203, startPoint y: 133, endPoint x: 195, endPoint y: 133, distance: 7.8
click at [195, 133] on textarea "Valnecia" at bounding box center [294, 134] width 226 height 12
type textarea "[GEOGRAPHIC_DATA]"
click at [391, 241] on button "Aplicar" at bounding box center [402, 247] width 36 height 16
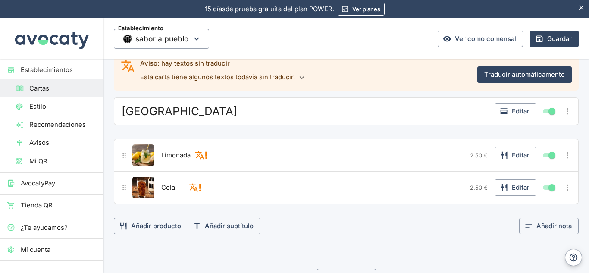
scroll to position [64, 0]
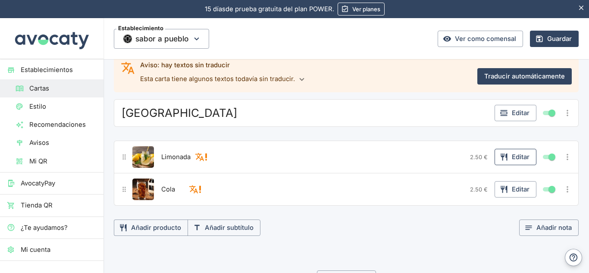
click at [502, 157] on button "Editar" at bounding box center [515, 157] width 42 height 16
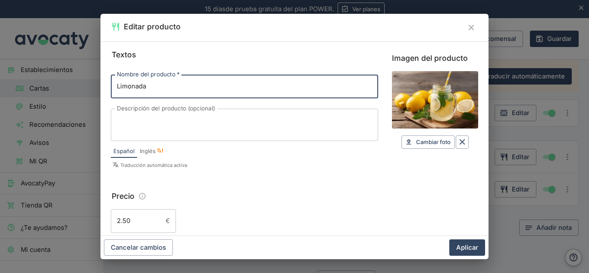
drag, startPoint x: 163, startPoint y: 88, endPoint x: 16, endPoint y: 83, distance: 147.1
click at [16, 83] on div "Editar producto Textos Nombre del producto   * Limonada Nombre del producto   *…" at bounding box center [294, 136] width 589 height 273
paste input "[PERSON_NAME]"
type input "Paella valenciana"
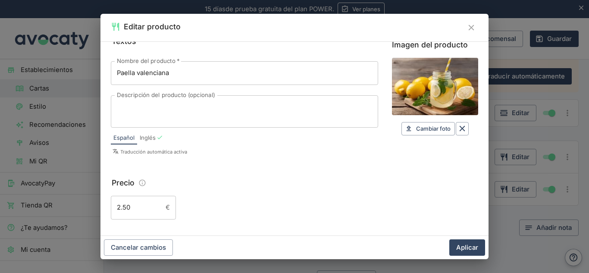
scroll to position [0, 0]
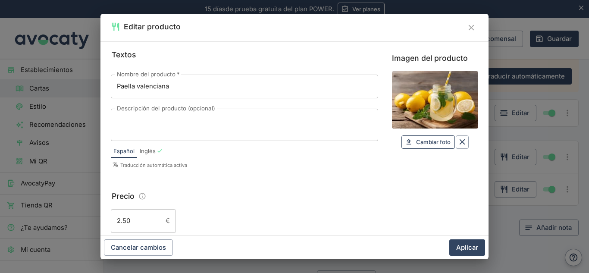
click at [407, 137] on button "Cambiar foto Cambiar" at bounding box center [427, 141] width 53 height 13
type input "C:\fakepath\paella-valenciana-tradicional.jpg"
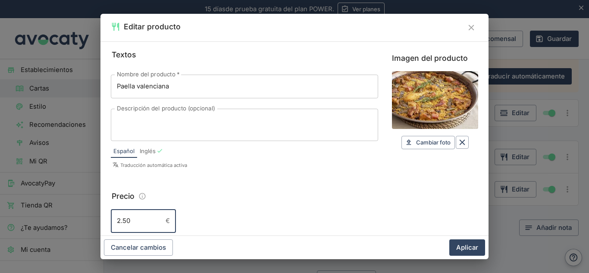
drag, startPoint x: 130, startPoint y: 217, endPoint x: 112, endPoint y: 215, distance: 18.3
click at [112, 215] on input "2.50" at bounding box center [136, 220] width 51 height 23
type input "22"
click at [471, 252] on button "Aplicar" at bounding box center [467, 247] width 36 height 16
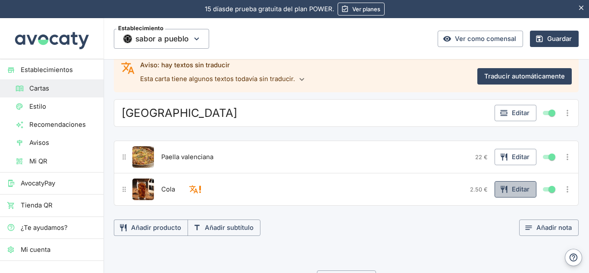
click at [515, 186] on button "Editar" at bounding box center [515, 189] width 42 height 16
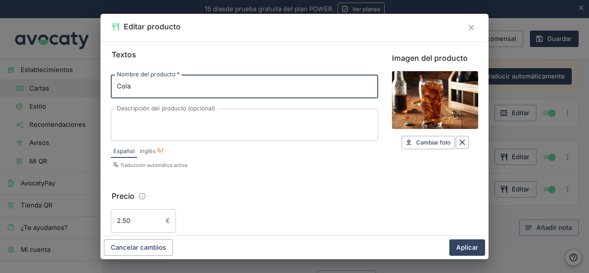
drag, startPoint x: 212, startPoint y: 90, endPoint x: 112, endPoint y: 83, distance: 100.7
click at [112, 83] on input "Cola" at bounding box center [244, 86] width 267 height 23
type input "Arroz negro"
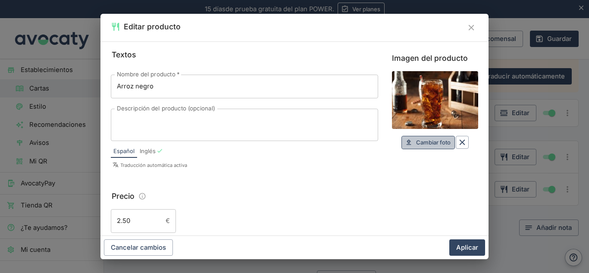
click at [430, 139] on span "Cambiar foto" at bounding box center [433, 142] width 34 height 10
type input "C:\fakepath\arroz-negro-receta.jpg"
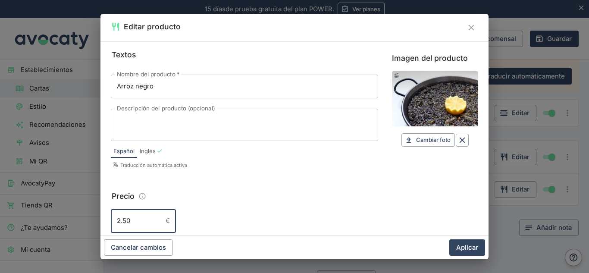
click at [148, 210] on input "2.50" at bounding box center [136, 220] width 51 height 23
drag, startPoint x: 140, startPoint y: 222, endPoint x: 112, endPoint y: 222, distance: 28.9
click at [112, 222] on input "2.50" at bounding box center [136, 220] width 51 height 23
type input "24"
click at [464, 247] on button "Aplicar" at bounding box center [467, 247] width 36 height 16
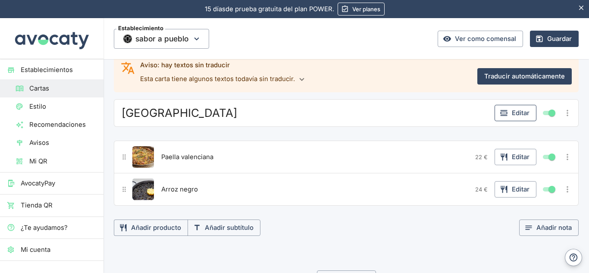
click at [501, 116] on icon "button" at bounding box center [503, 113] width 9 height 9
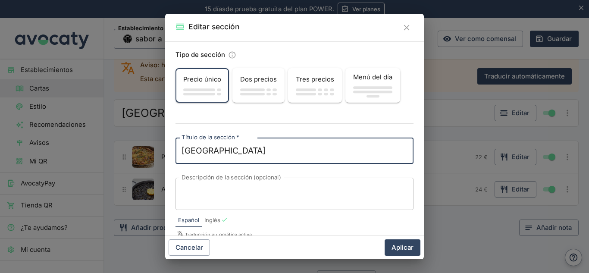
drag, startPoint x: 233, startPoint y: 150, endPoint x: 176, endPoint y: 153, distance: 57.0
click at [176, 153] on div "Valencia x Título de la sección   *" at bounding box center [294, 150] width 238 height 26
type textarea "Mediterráneo"
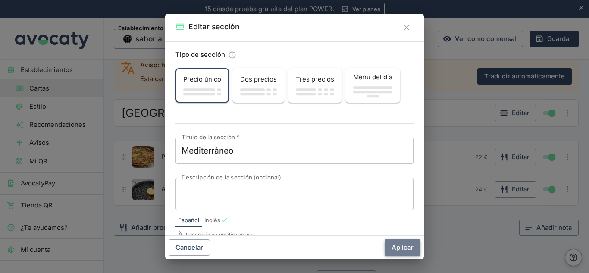
click at [410, 242] on button "Aplicar" at bounding box center [402, 247] width 36 height 16
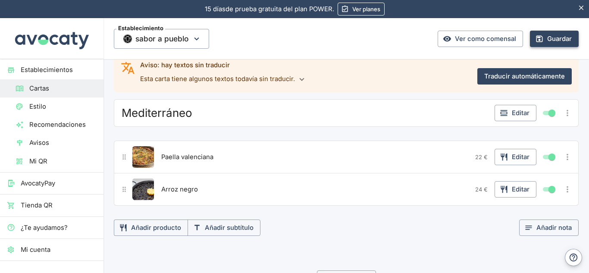
click at [550, 33] on button "Guardar" at bounding box center [554, 39] width 49 height 16
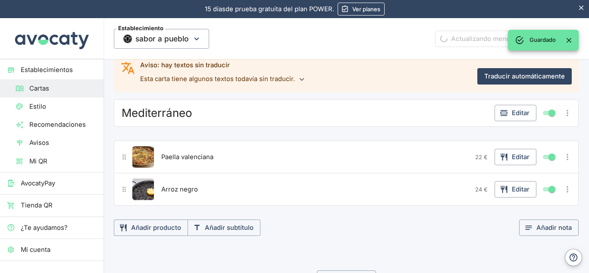
click at [456, 41] on div "Actualizando menú… [GEOGRAPHIC_DATA]" at bounding box center [507, 39] width 144 height 16
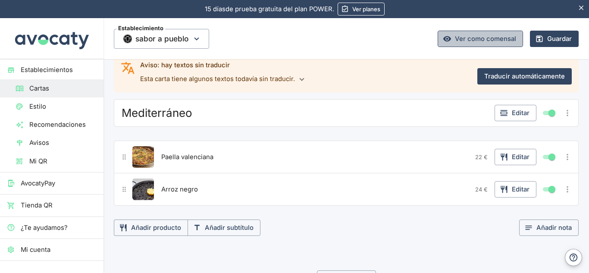
click at [456, 41] on link "Ver como comensal" at bounding box center [479, 39] width 85 height 16
click at [163, 221] on button "Añadir producto" at bounding box center [151, 227] width 74 height 16
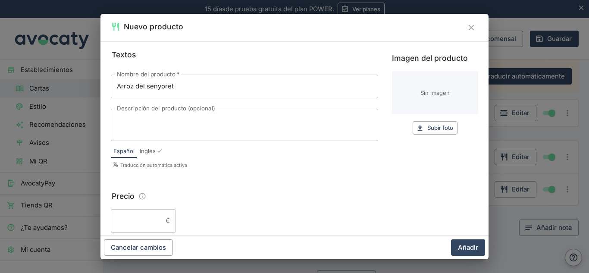
type input "Arroz del senyoret"
click at [418, 121] on div "Imagen del producto Sin imagen Subir foto Subir" at bounding box center [435, 93] width 86 height 82
click at [418, 131] on button "Subir foto Subir" at bounding box center [434, 127] width 45 height 13
type input "C:\fakepath\arroz senyoret.webp"
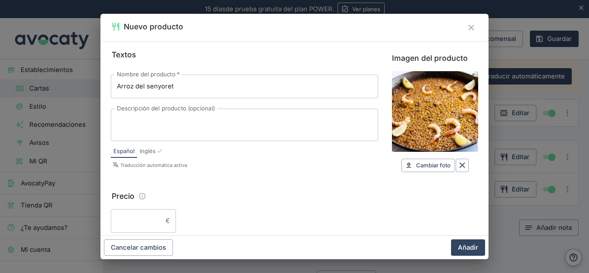
click at [135, 219] on input "Precio" at bounding box center [136, 220] width 51 height 23
type input "25,90"
click at [471, 253] on button "Añadir" at bounding box center [468, 247] width 34 height 16
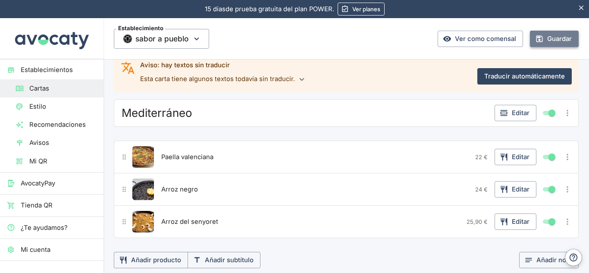
click at [551, 38] on button "Guardar" at bounding box center [554, 39] width 49 height 16
click at [156, 259] on button "Añadir producto" at bounding box center [151, 260] width 74 height 16
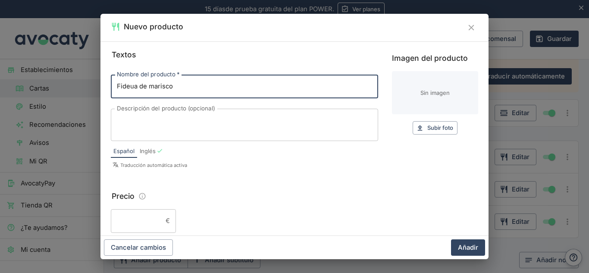
type input "Fideua de marisco"
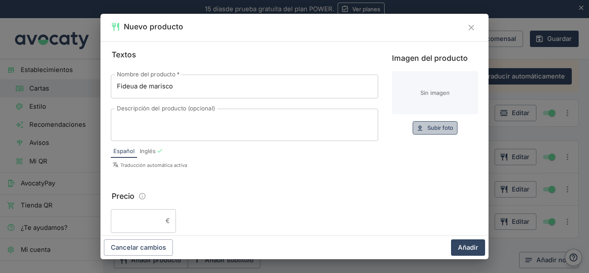
click at [430, 127] on span "Subir foto" at bounding box center [440, 128] width 26 height 10
type input "C:\fakepath\fideua-con-sepia.jpg"
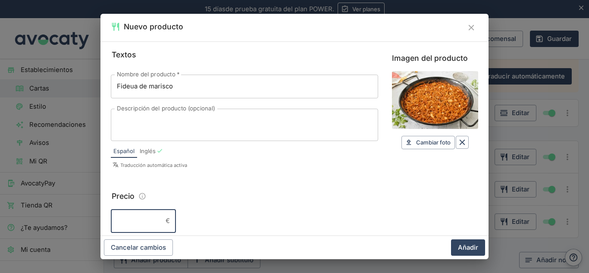
click at [156, 227] on input "Precio" at bounding box center [136, 220] width 51 height 23
type input "24"
click at [467, 243] on button "Añadir" at bounding box center [468, 247] width 34 height 16
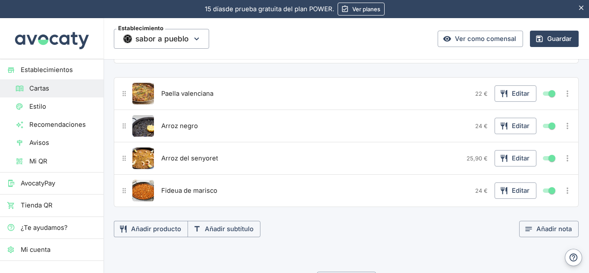
scroll to position [72, 0]
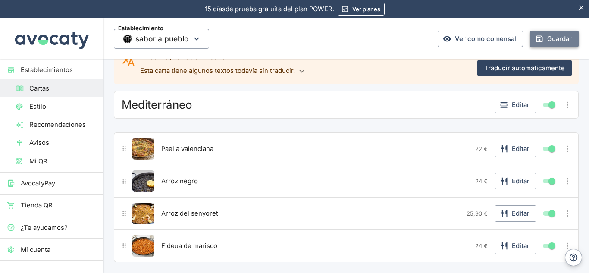
click at [546, 43] on button "Guardar" at bounding box center [554, 39] width 49 height 16
